Goal: Find specific page/section: Find specific page/section

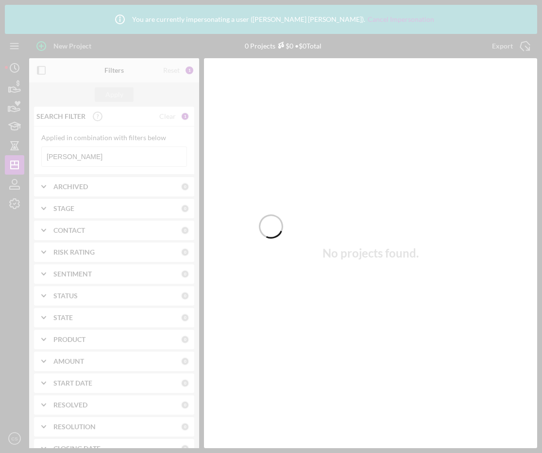
click at [100, 157] on div at bounding box center [271, 226] width 542 height 453
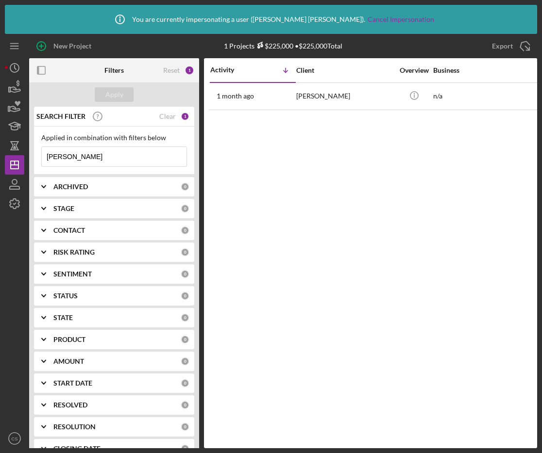
click at [100, 157] on input "Kincaid" at bounding box center [114, 156] width 145 height 19
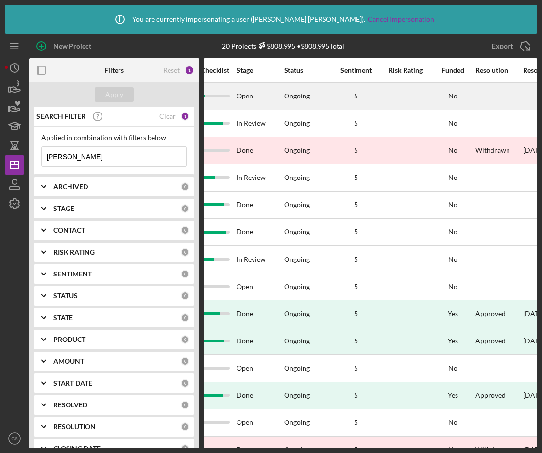
scroll to position [0, 827]
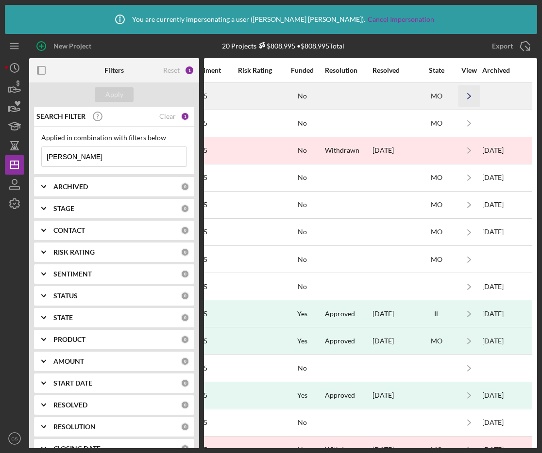
type input "coleman"
click at [468, 95] on polyline "button" at bounding box center [468, 96] width 3 height 5
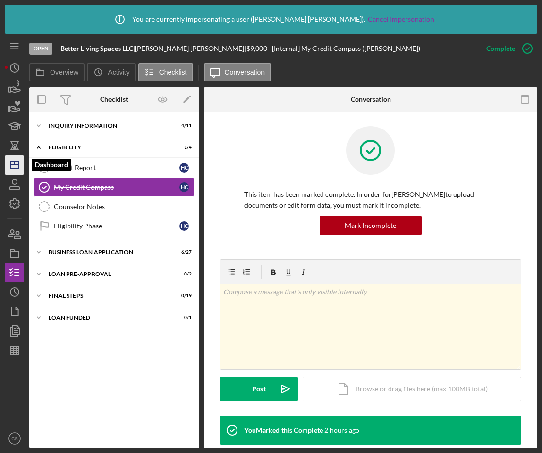
click at [18, 165] on polygon "button" at bounding box center [15, 165] width 8 height 8
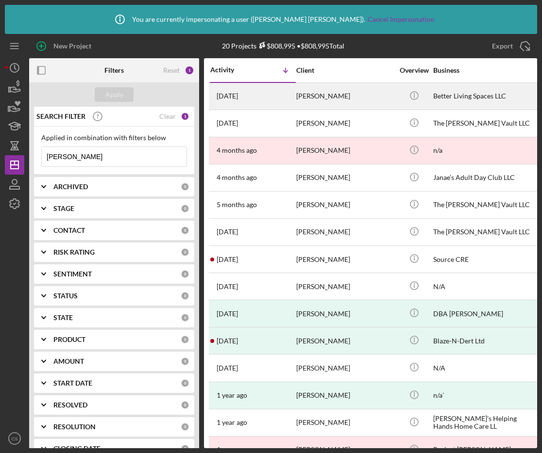
click at [363, 97] on div "Harold Coleman" at bounding box center [344, 96] width 97 height 26
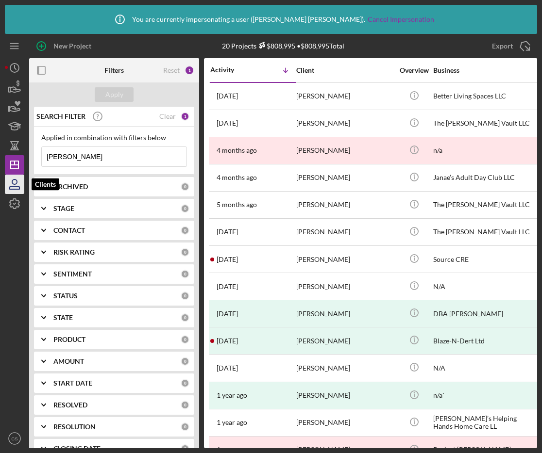
click at [13, 183] on icon "button" at bounding box center [14, 184] width 24 height 24
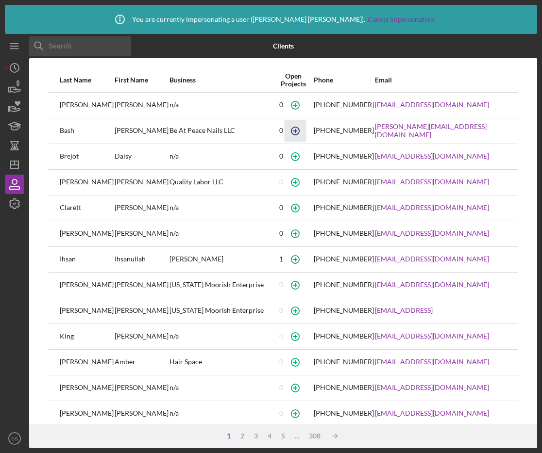
click at [297, 107] on icon "button" at bounding box center [295, 105] width 4 height 4
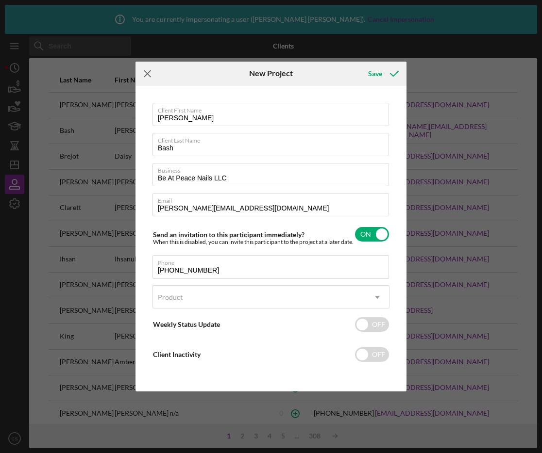
click at [148, 67] on icon "Icon/Menu Close" at bounding box center [147, 74] width 24 height 24
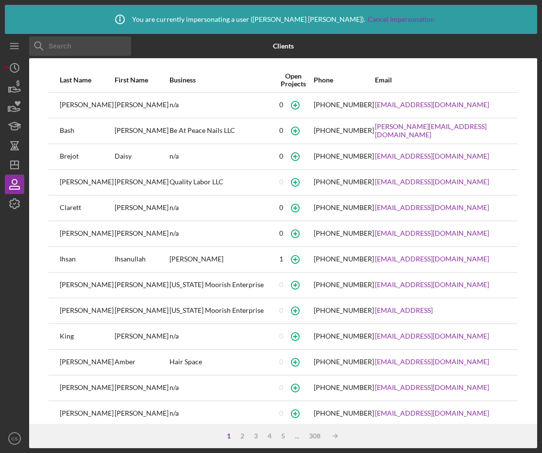
click at [85, 46] on input at bounding box center [80, 45] width 102 height 19
type input "coleman"
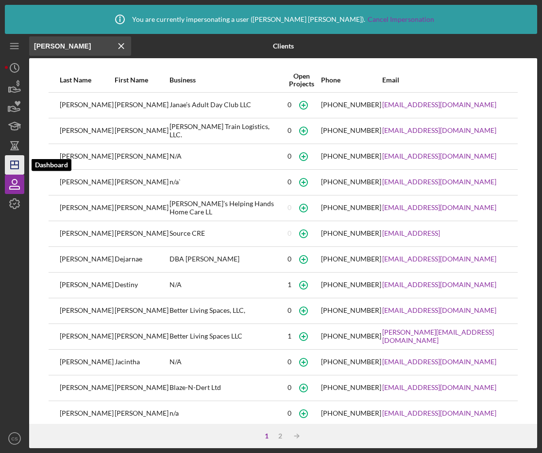
click at [16, 166] on icon "Icon/Dashboard" at bounding box center [14, 165] width 24 height 24
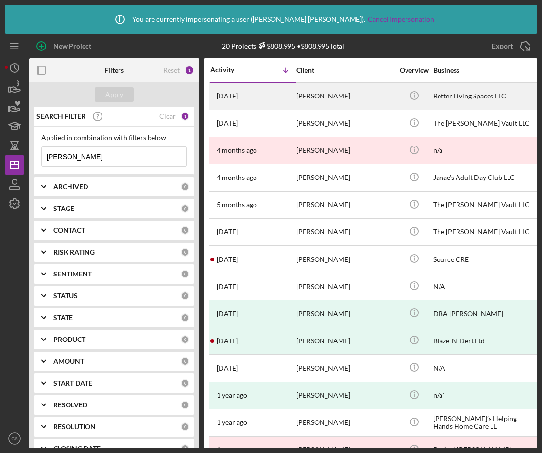
scroll to position [0, 827]
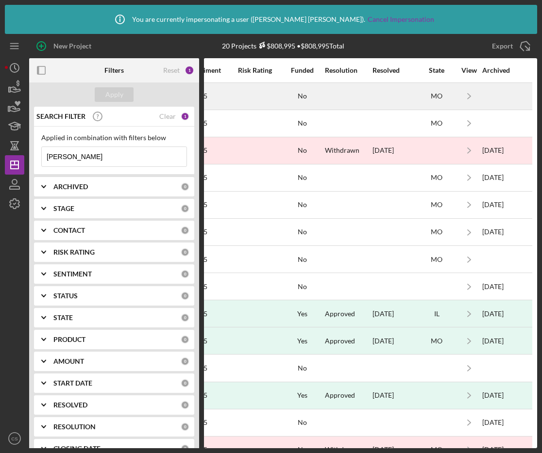
click at [372, 93] on td at bounding box center [394, 95] width 45 height 27
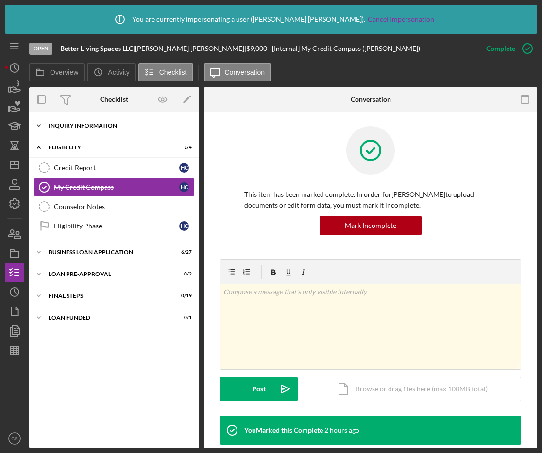
click at [38, 122] on icon "Icon/Expander" at bounding box center [38, 125] width 19 height 19
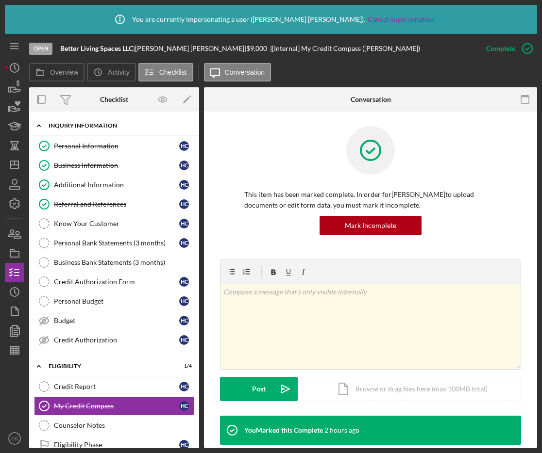
click at [38, 122] on icon "Icon/Expander" at bounding box center [38, 125] width 19 height 19
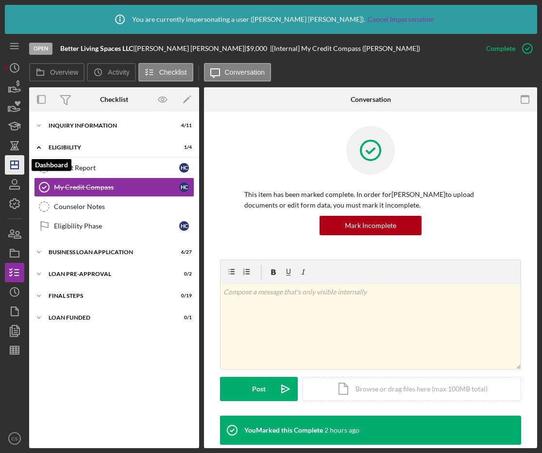
click at [9, 161] on icon "Icon/Dashboard" at bounding box center [14, 165] width 24 height 24
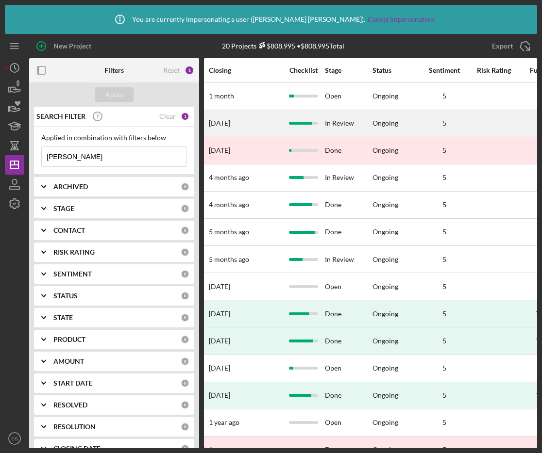
scroll to position [0, 827]
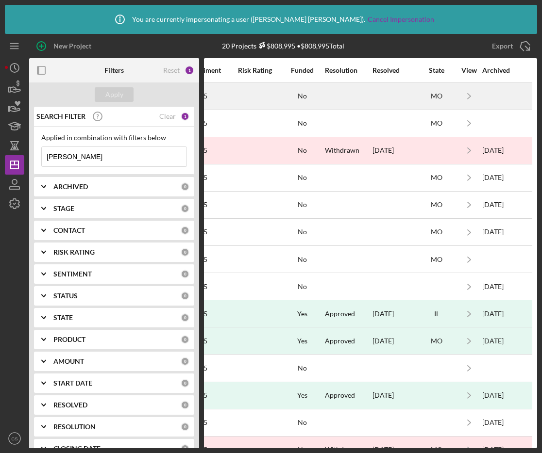
click at [330, 101] on div at bounding box center [348, 96] width 47 height 26
